Goal: Task Accomplishment & Management: Manage account settings

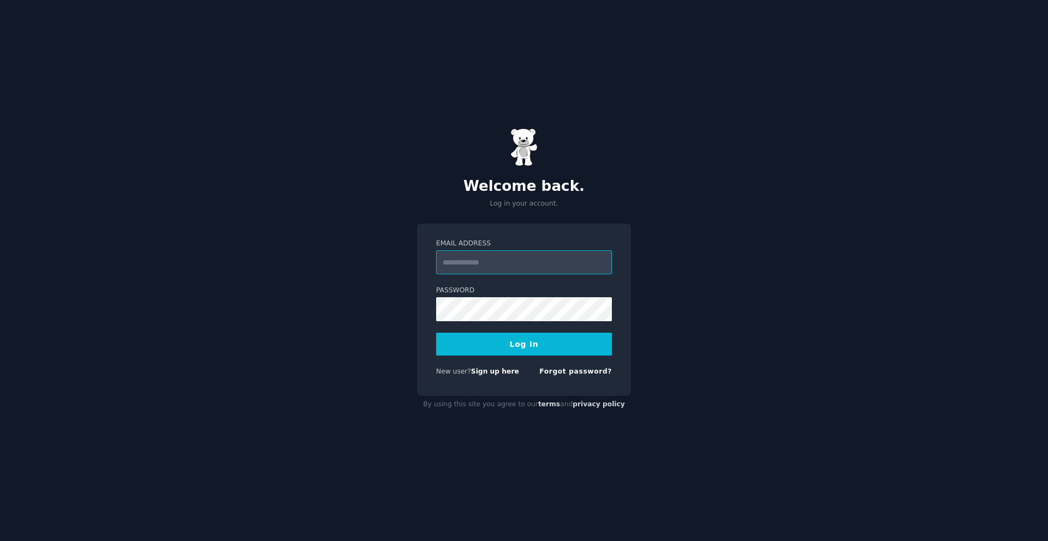
type input "**********"
click at [511, 350] on button "Log In" at bounding box center [524, 344] width 176 height 23
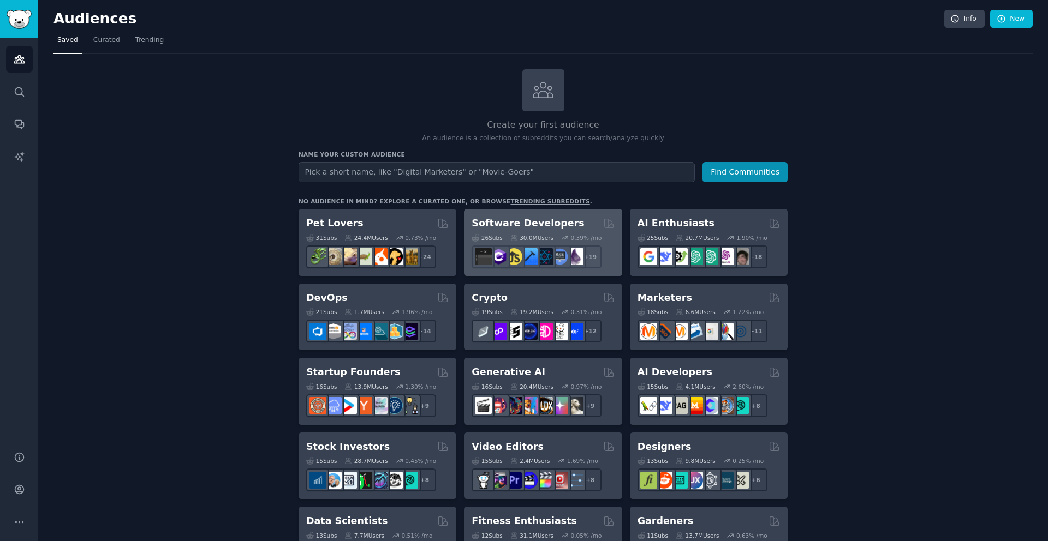
click at [562, 226] on h2 "Software Developers" at bounding box center [527, 224] width 112 height 14
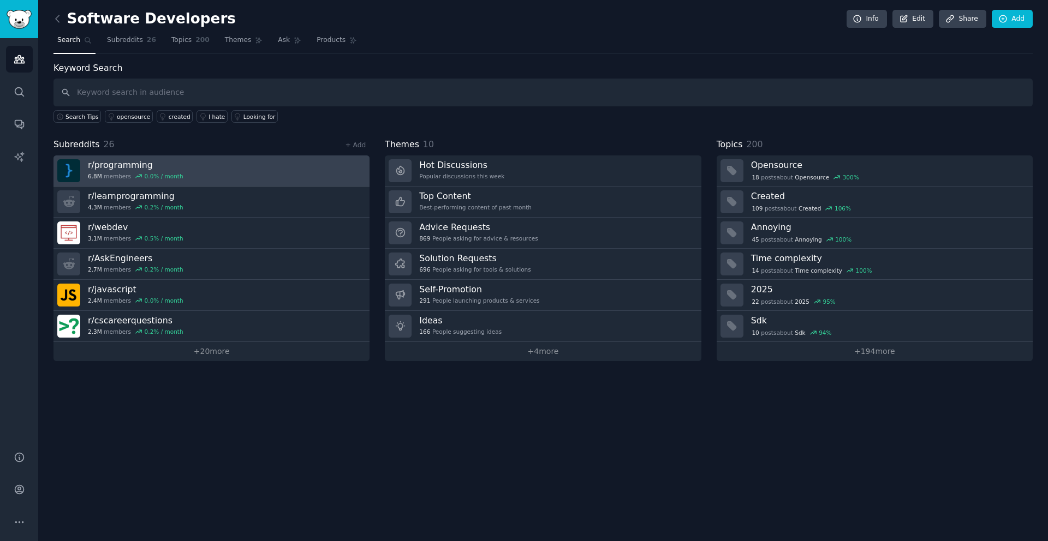
click at [129, 165] on h3 "r/ programming" at bounding box center [135, 164] width 95 height 11
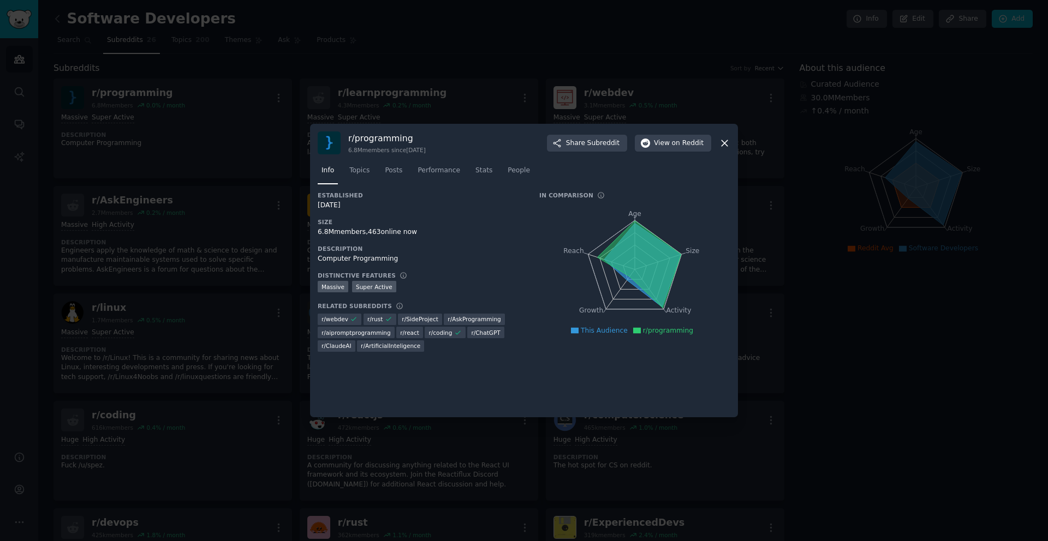
click at [722, 142] on icon at bounding box center [724, 142] width 11 height 11
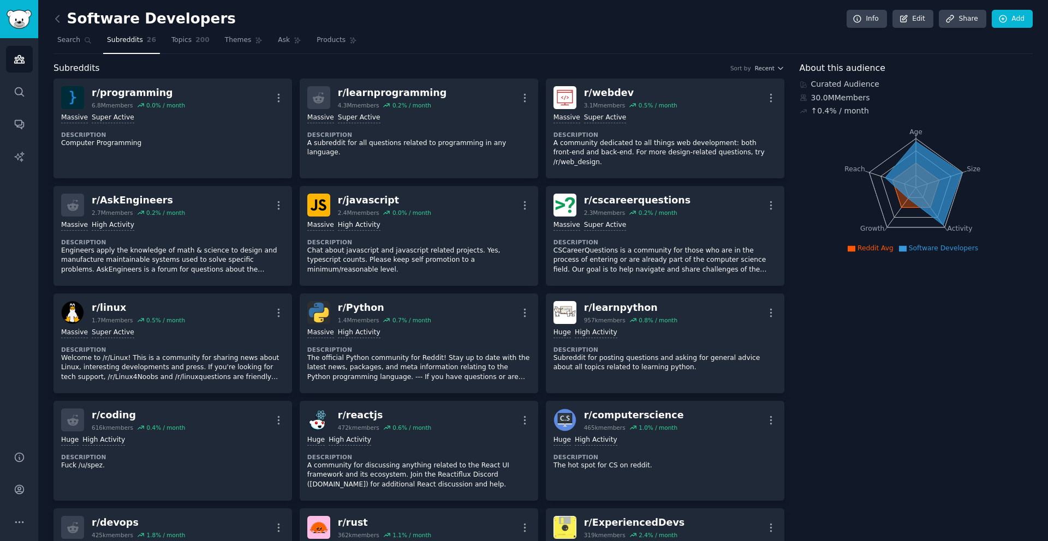
click at [55, 16] on icon at bounding box center [57, 18] width 11 height 11
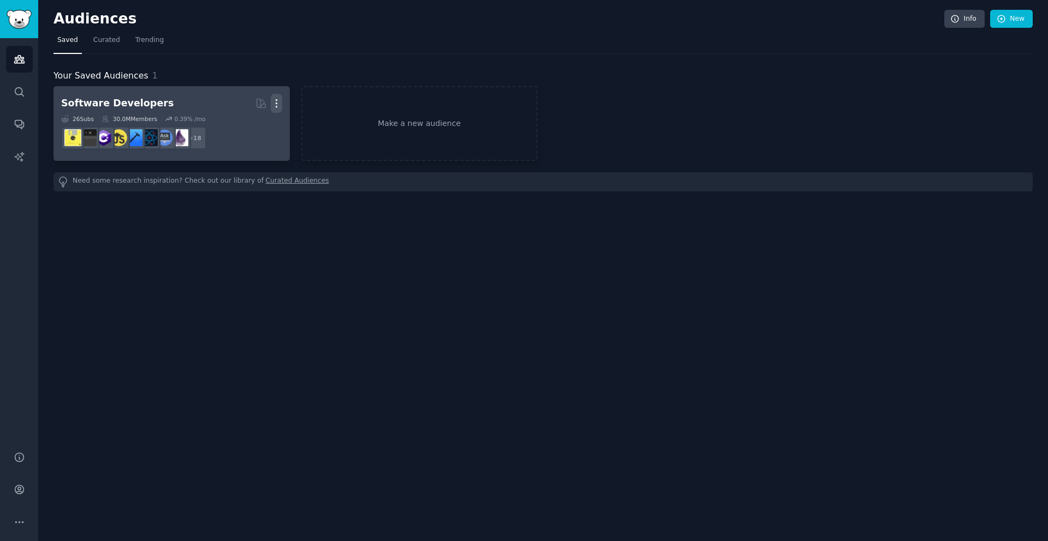
click at [279, 103] on icon "button" at bounding box center [276, 103] width 11 height 11
click at [256, 122] on p "Delete" at bounding box center [246, 126] width 25 height 11
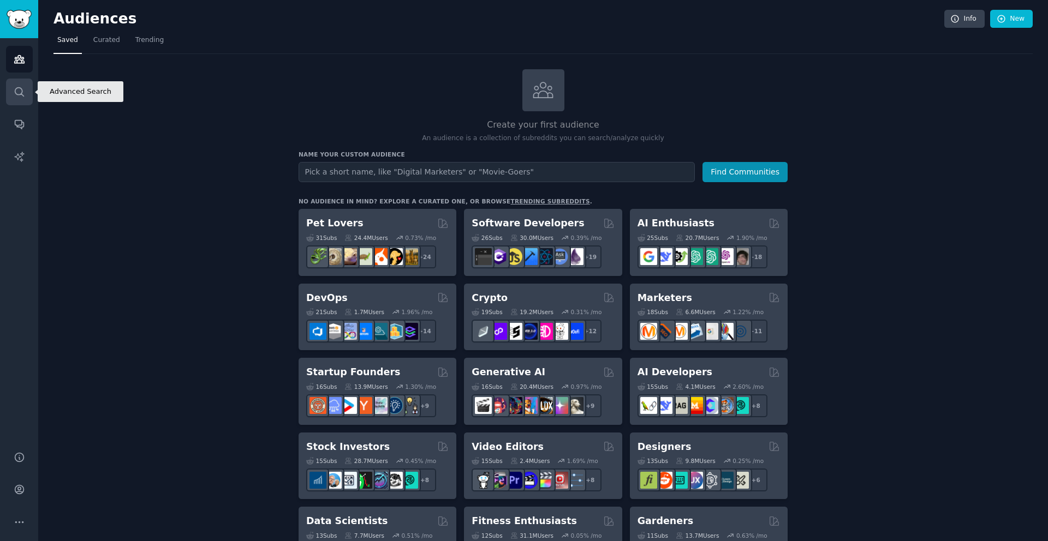
click at [15, 91] on icon "Sidebar" at bounding box center [19, 91] width 11 height 11
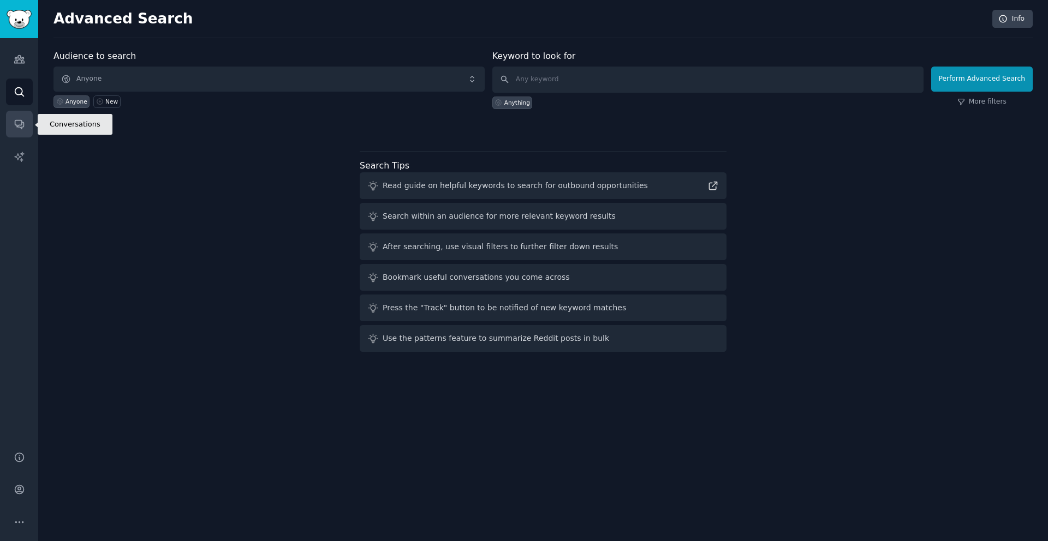
click at [21, 122] on icon "Sidebar" at bounding box center [19, 123] width 11 height 11
